Goal: Register for event/course

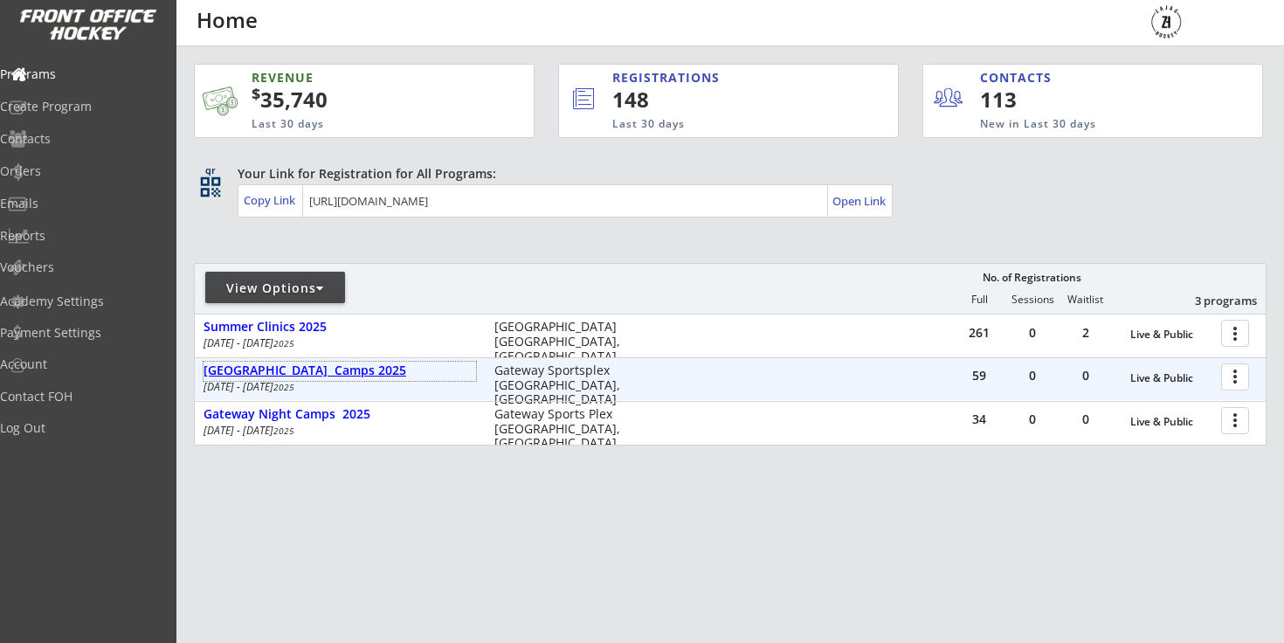
click at [300, 369] on div "[GEOGRAPHIC_DATA] Camps 2025" at bounding box center [339, 370] width 272 height 15
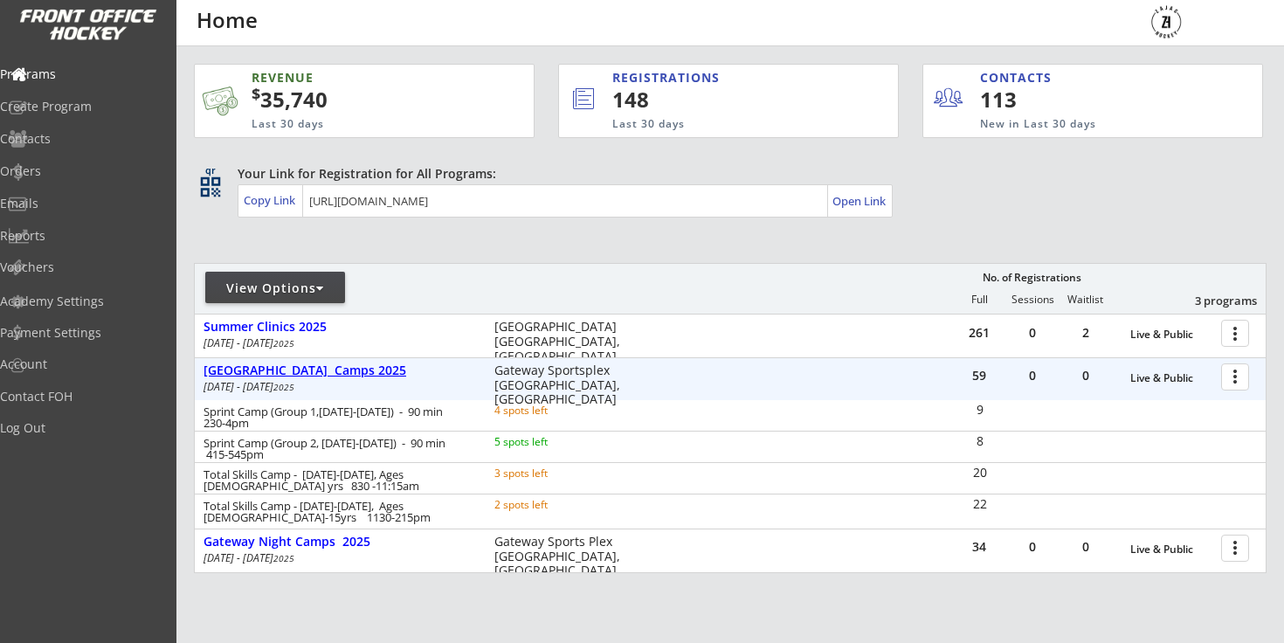
click at [300, 369] on div "[GEOGRAPHIC_DATA] Camps 2025" at bounding box center [339, 370] width 272 height 15
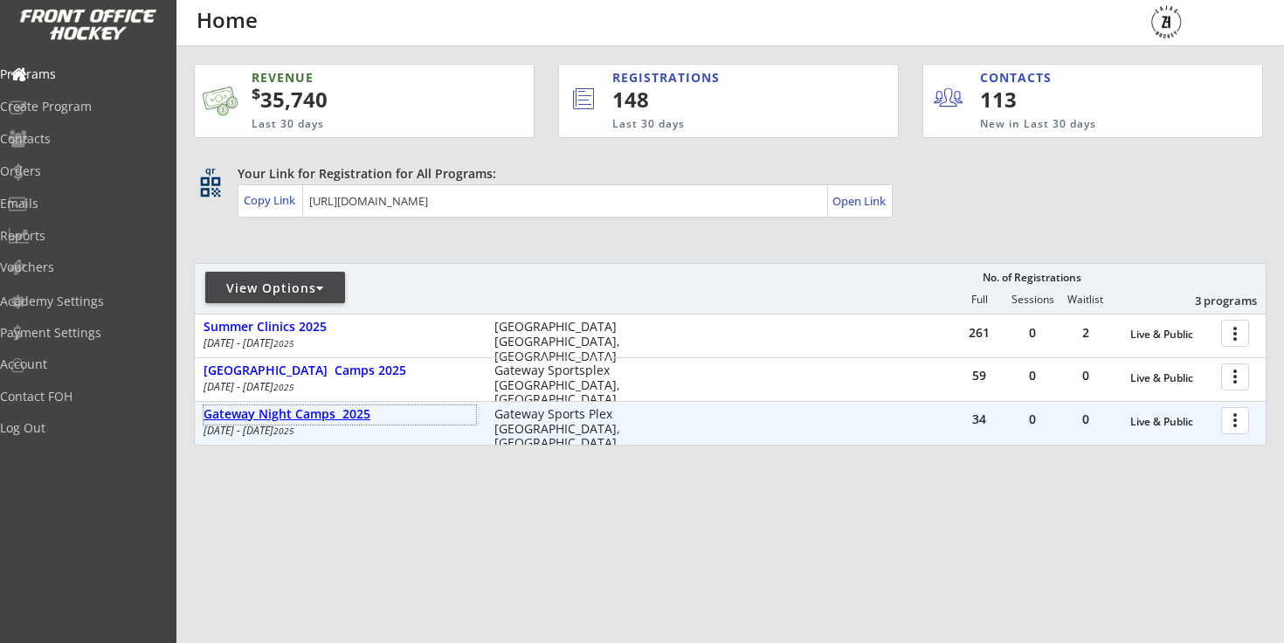
click at [286, 410] on div "Gateway Night Camps 2025" at bounding box center [339, 414] width 272 height 15
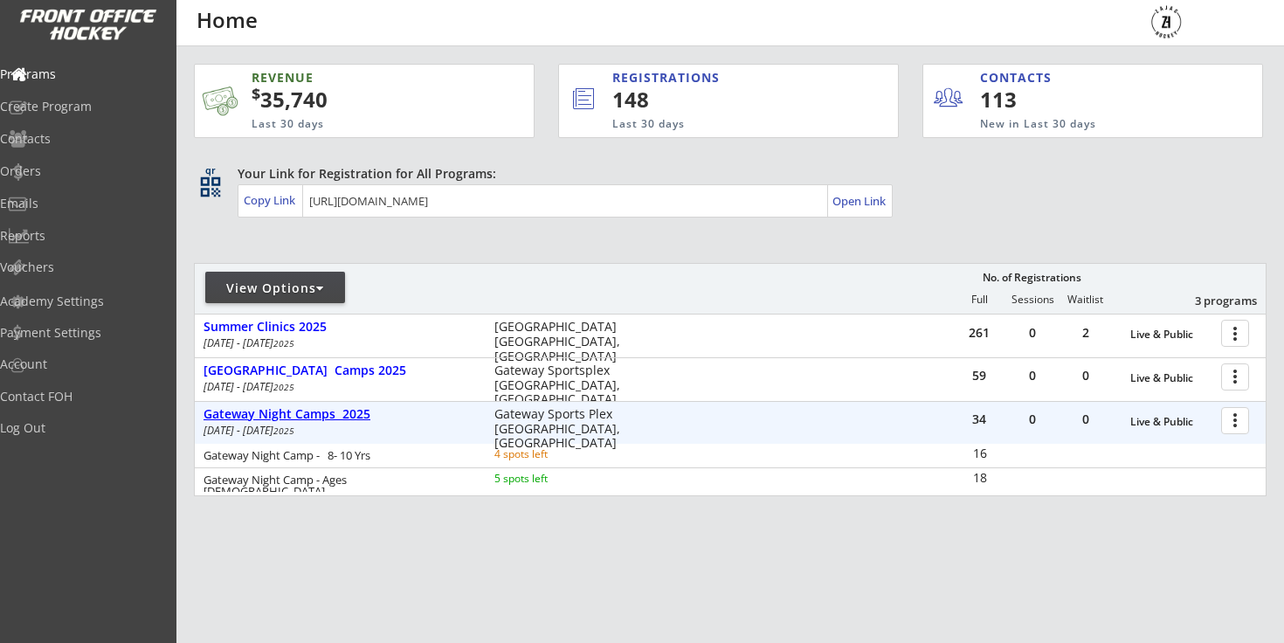
click at [286, 410] on div "Gateway Night Camps 2025" at bounding box center [339, 414] width 272 height 15
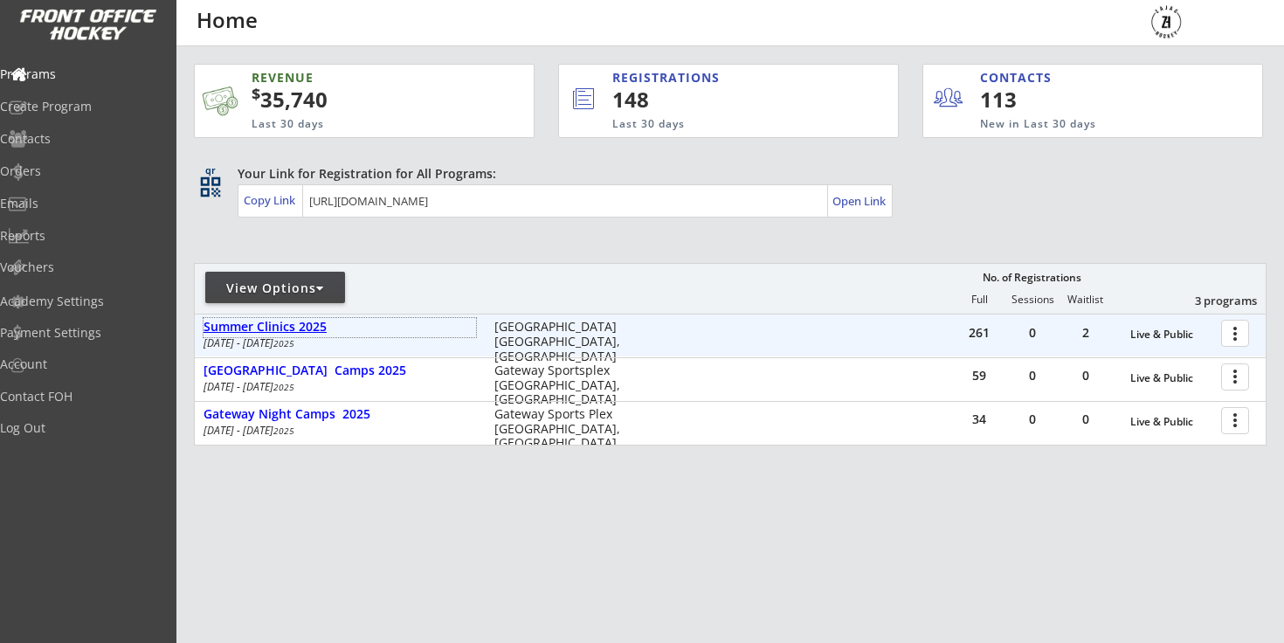
click at [291, 336] on div "Summer Clinics 2025" at bounding box center [339, 327] width 272 height 19
